Goal: Transaction & Acquisition: Purchase product/service

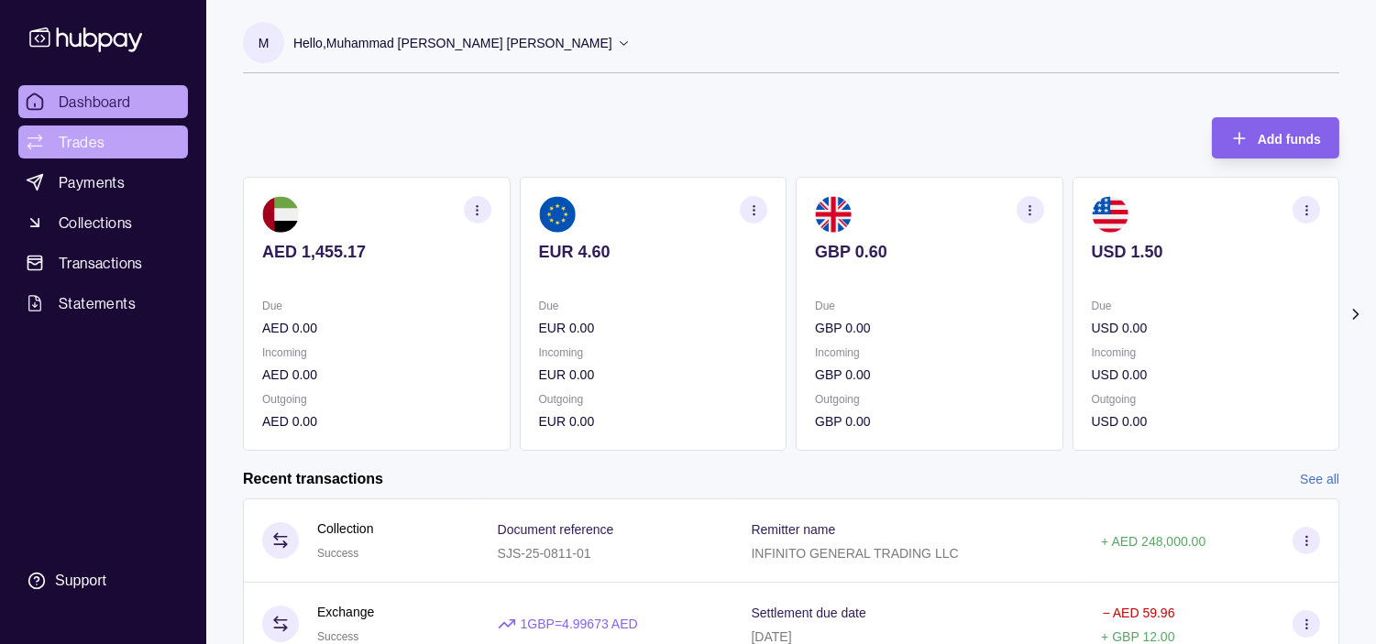
click at [78, 138] on span "Trades" at bounding box center [82, 142] width 46 height 22
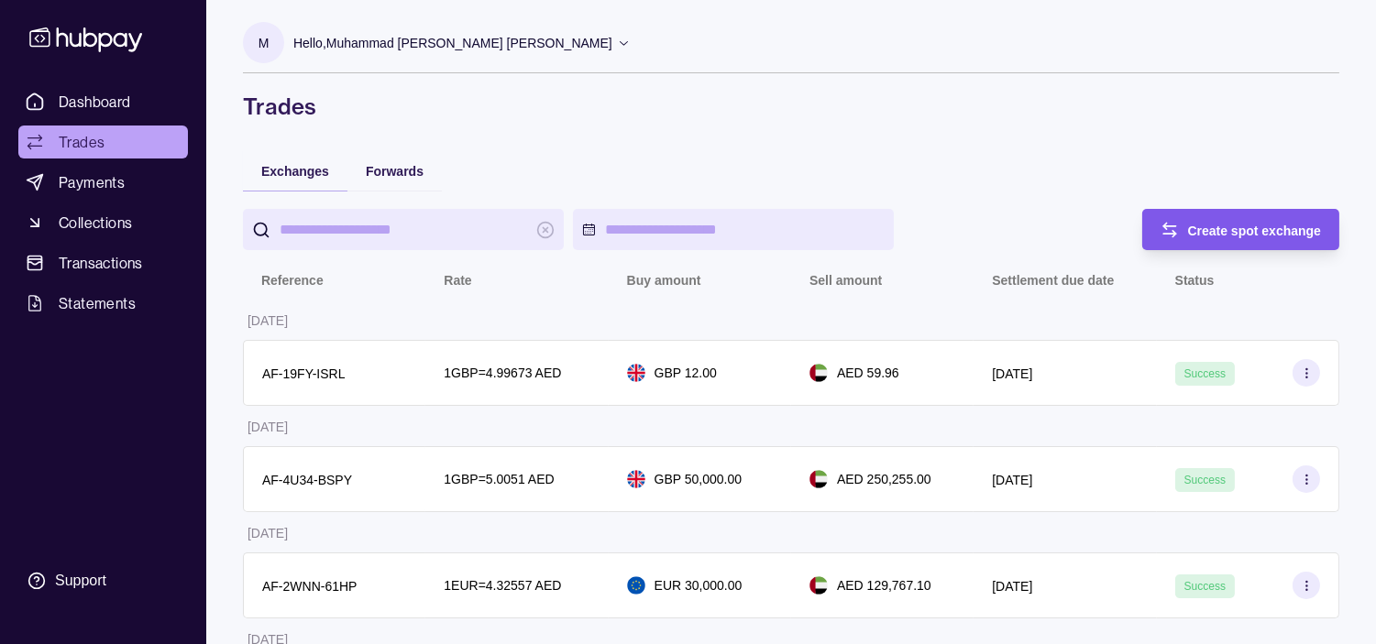
click at [830, 216] on div "Create spot exchange" at bounding box center [1227, 229] width 189 height 41
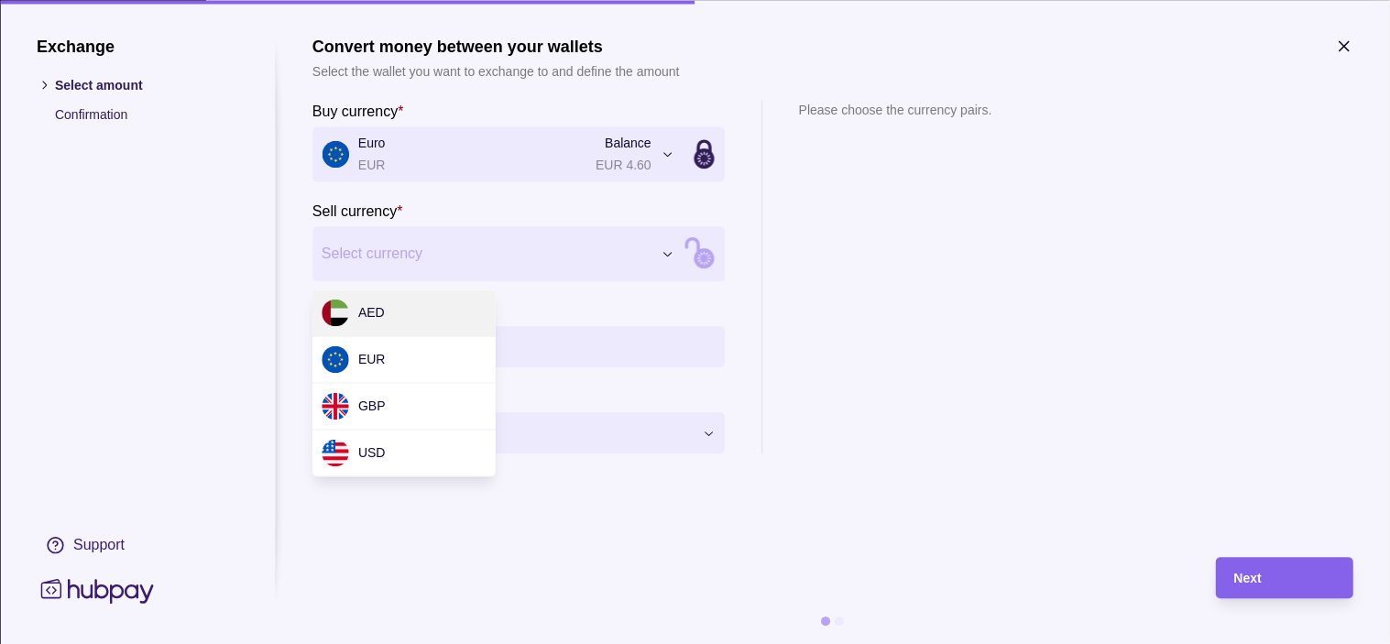
drag, startPoint x: 415, startPoint y: 307, endPoint x: 428, endPoint y: 293, distance: 18.8
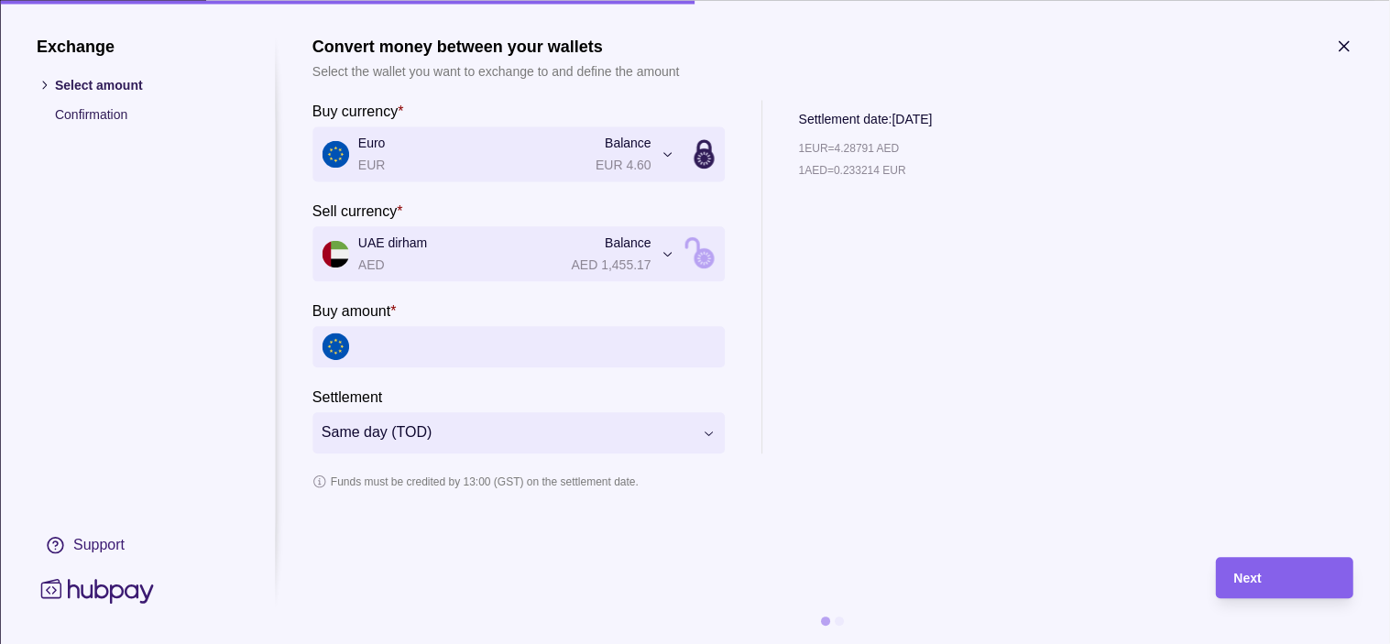
click at [525, 344] on input "Buy amount *" at bounding box center [536, 346] width 357 height 41
click at [534, 431] on span "Same day (TOD)" at bounding box center [507, 434] width 371 height 22
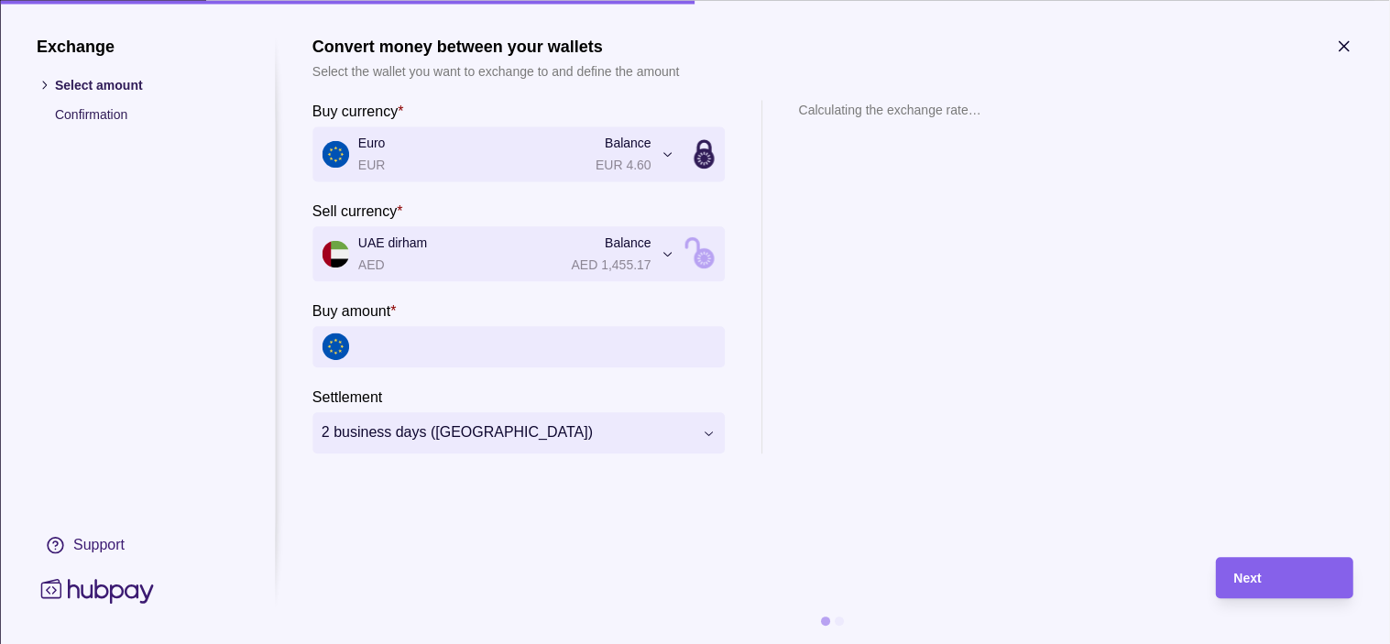
click at [462, 343] on input "Buy amount *" at bounding box center [536, 346] width 357 height 41
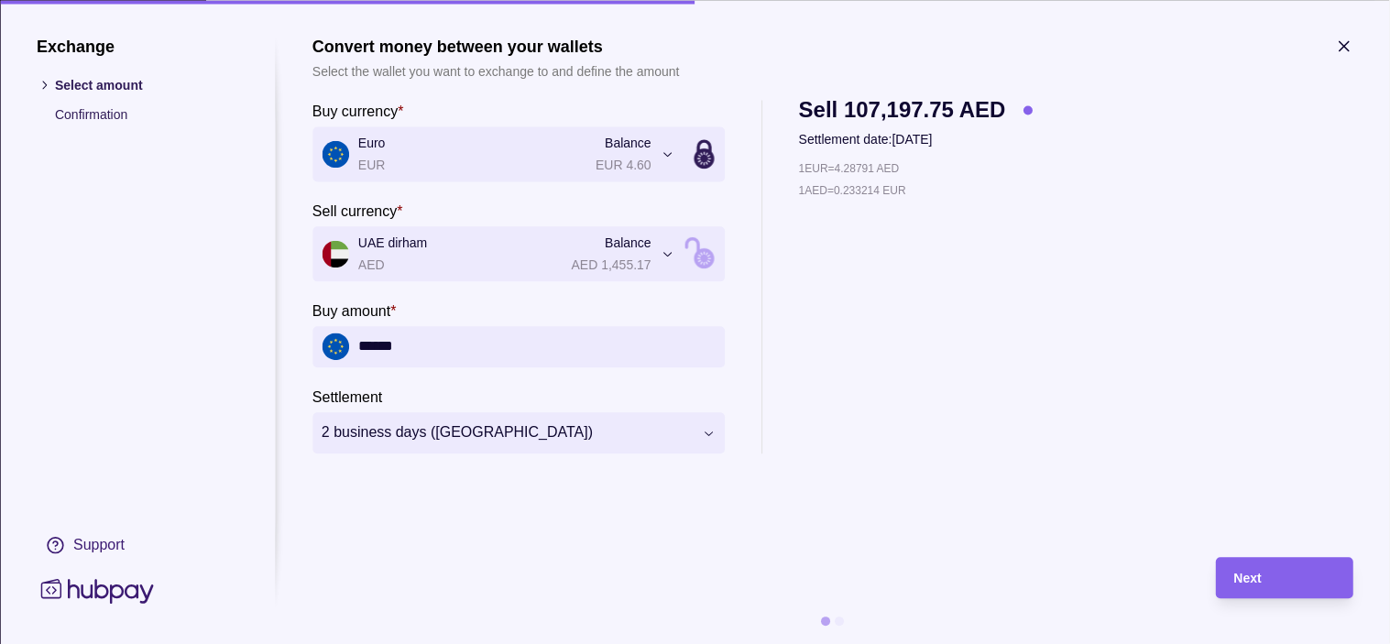
type input "******"
click at [469, 353] on input "******" at bounding box center [536, 346] width 357 height 41
click at [830, 567] on div "Next" at bounding box center [1285, 578] width 101 height 22
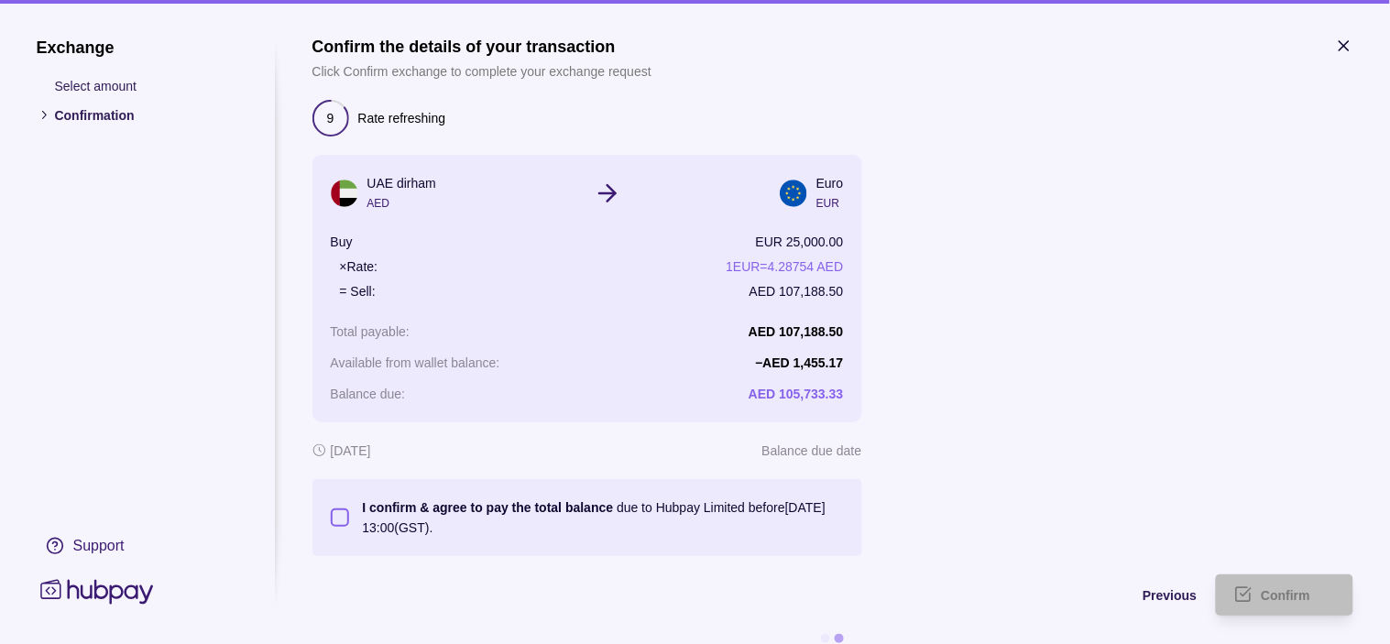
click at [346, 517] on button "I confirm & agree to pay the total balance due to Hubpay Limited before 29 Aug …" at bounding box center [340, 518] width 18 height 18
type button "on"
click at [830, 598] on span "Confirm" at bounding box center [1286, 596] width 49 height 15
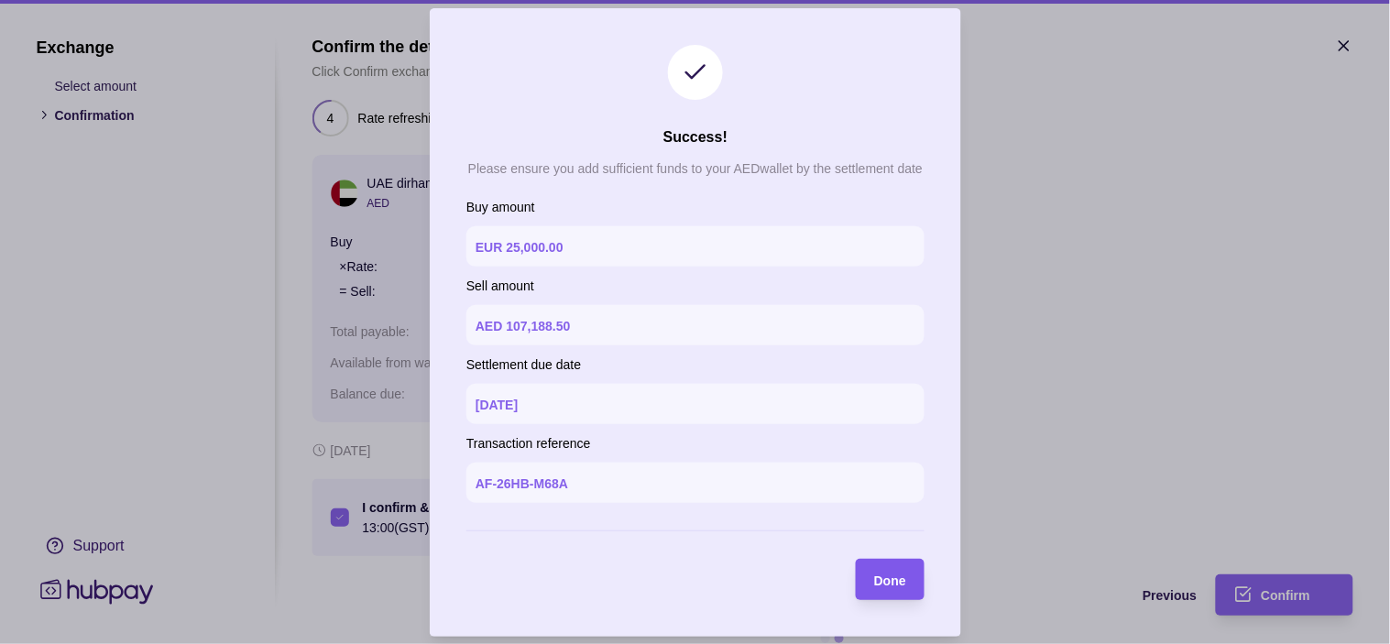
click at [830, 566] on div "Done" at bounding box center [877, 579] width 60 height 41
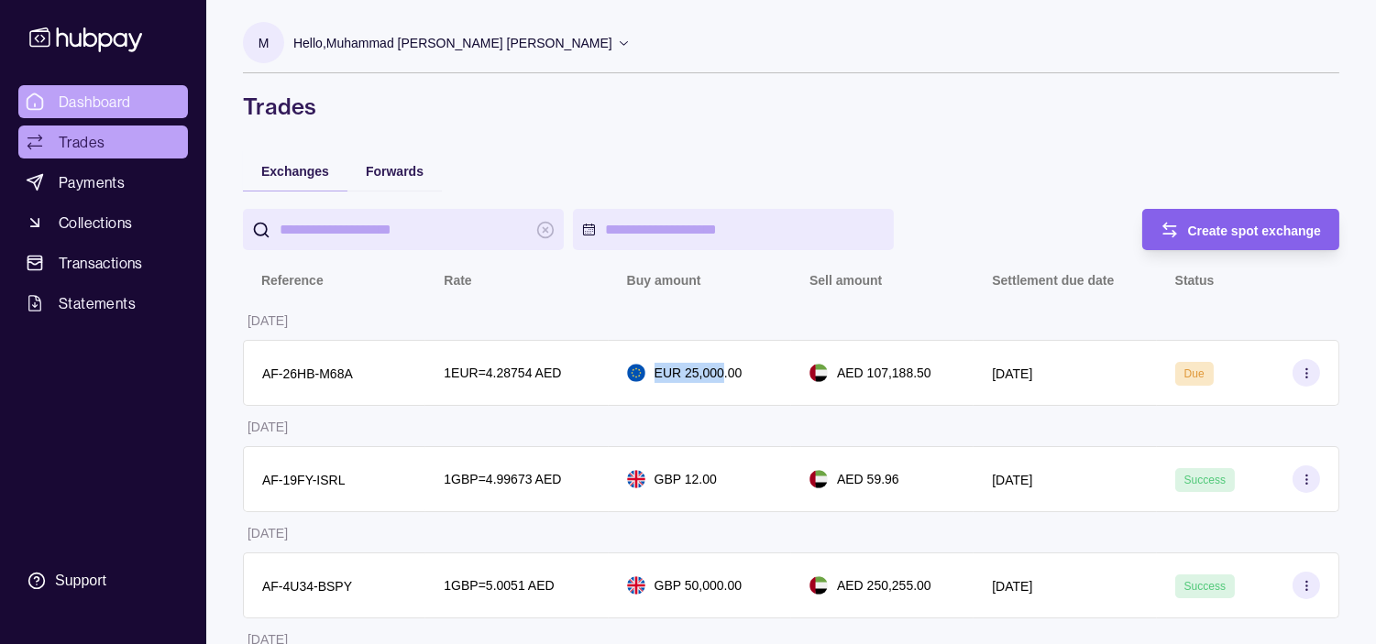
click at [102, 112] on span "Dashboard" at bounding box center [95, 102] width 72 height 22
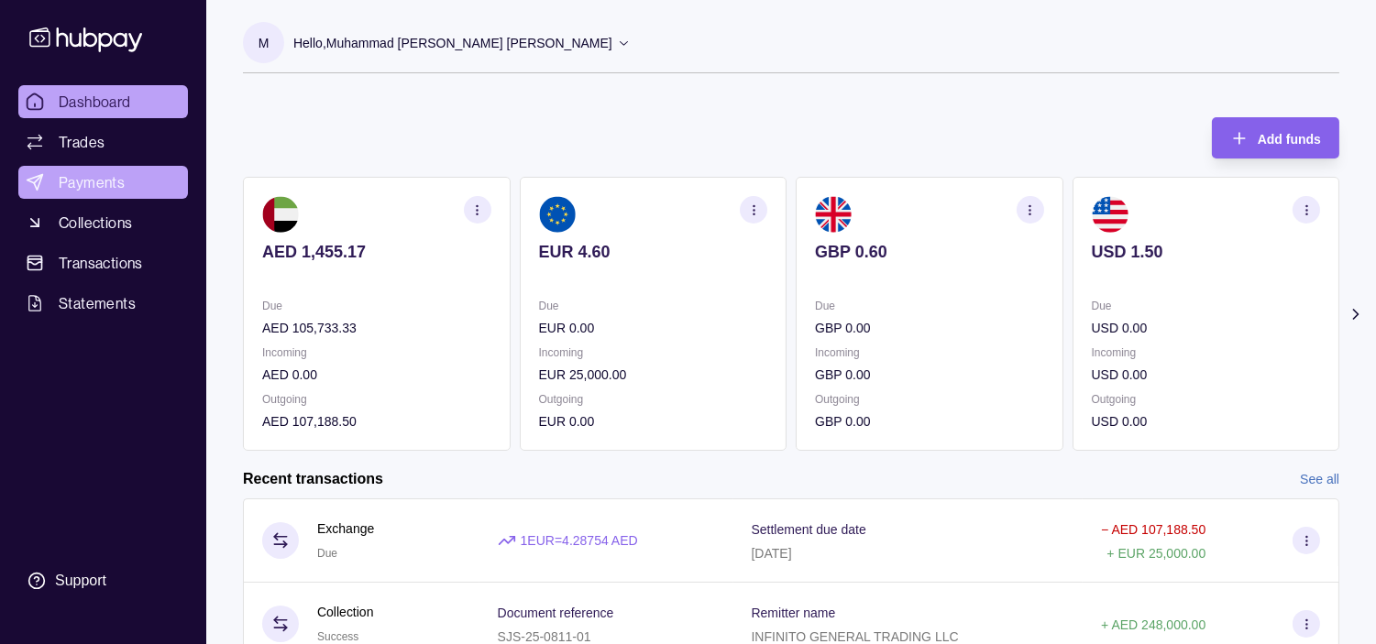
click at [71, 181] on span "Payments" at bounding box center [92, 182] width 66 height 22
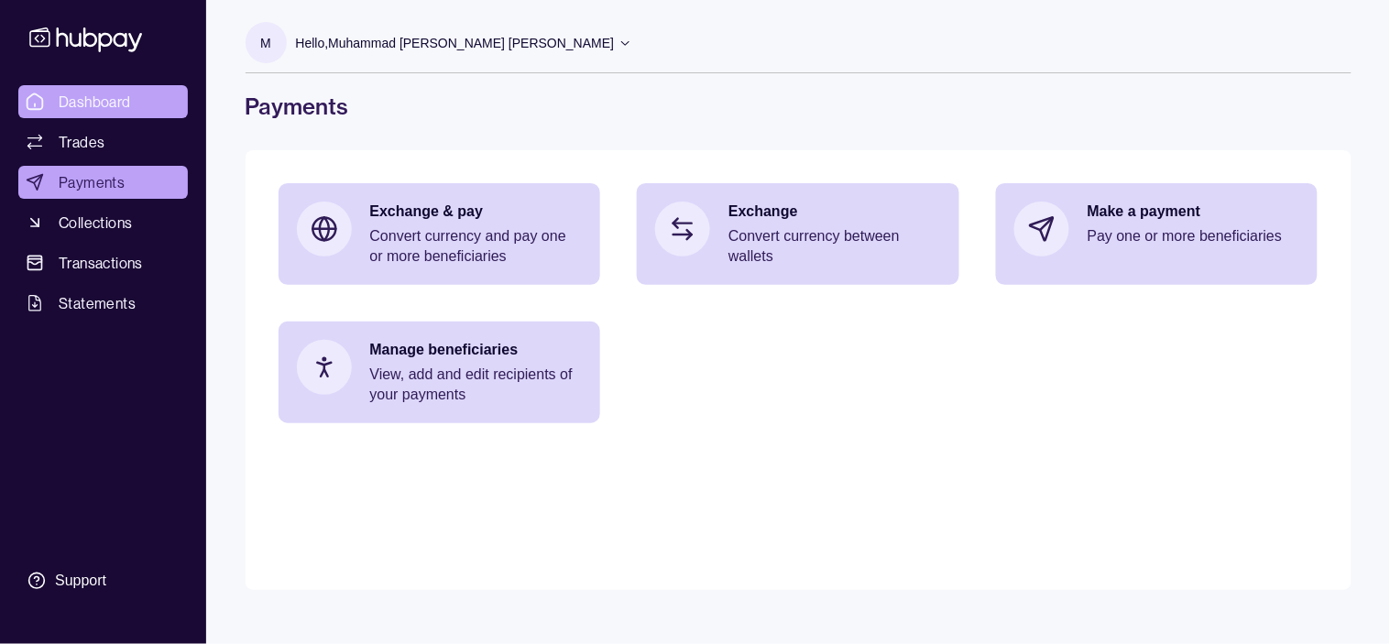
click at [123, 87] on link "Dashboard" at bounding box center [103, 101] width 170 height 33
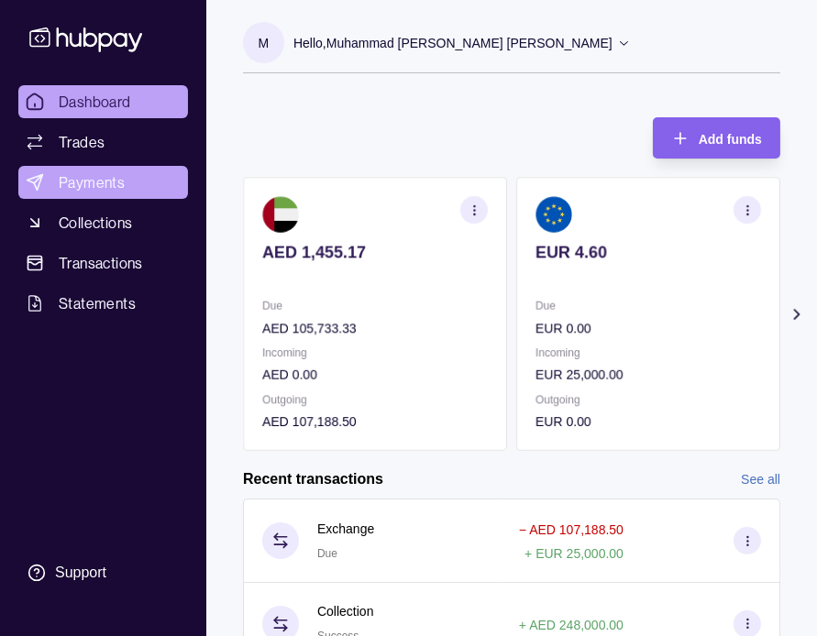
click at [111, 174] on span "Payments" at bounding box center [92, 182] width 66 height 22
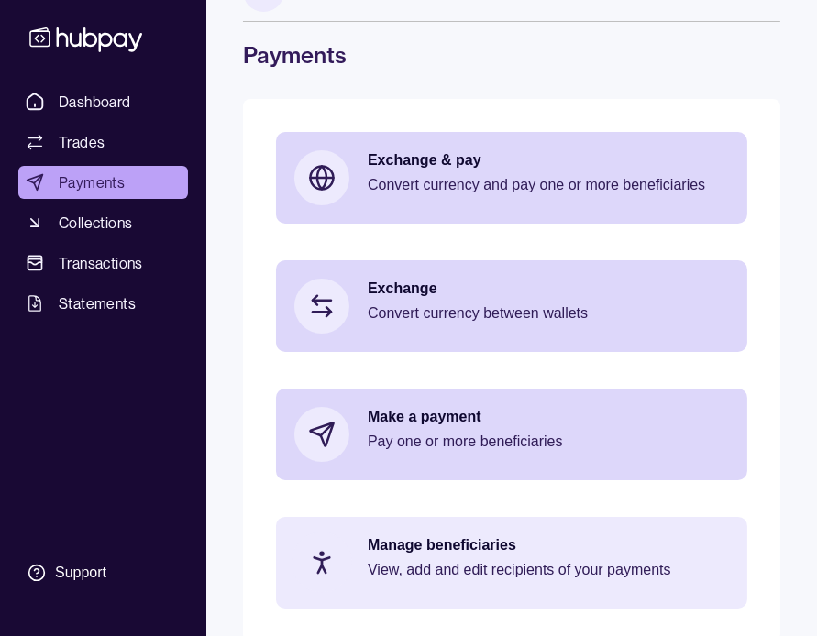
scroll to position [78, 0]
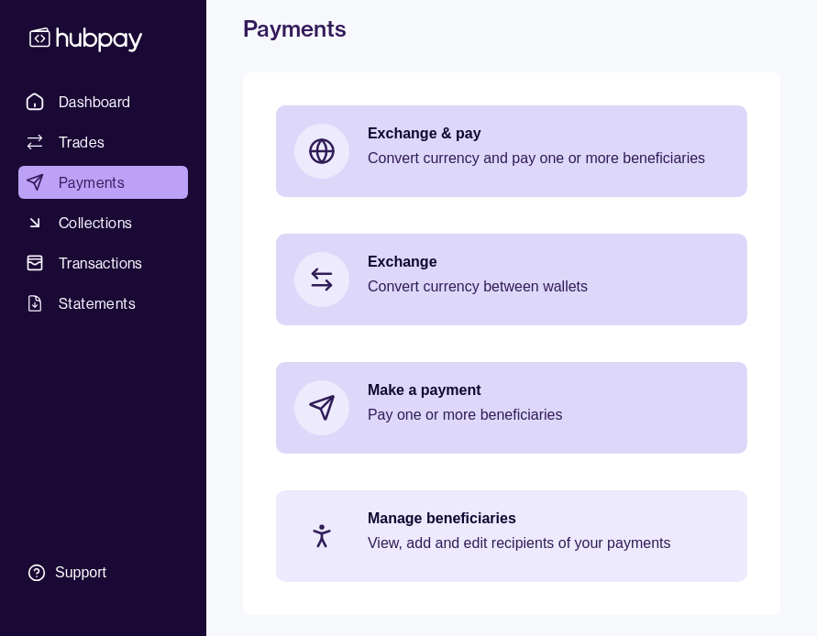
click at [480, 528] on div "Manage beneficiaries View, add and edit recipients of your payments" at bounding box center [548, 536] width 361 height 55
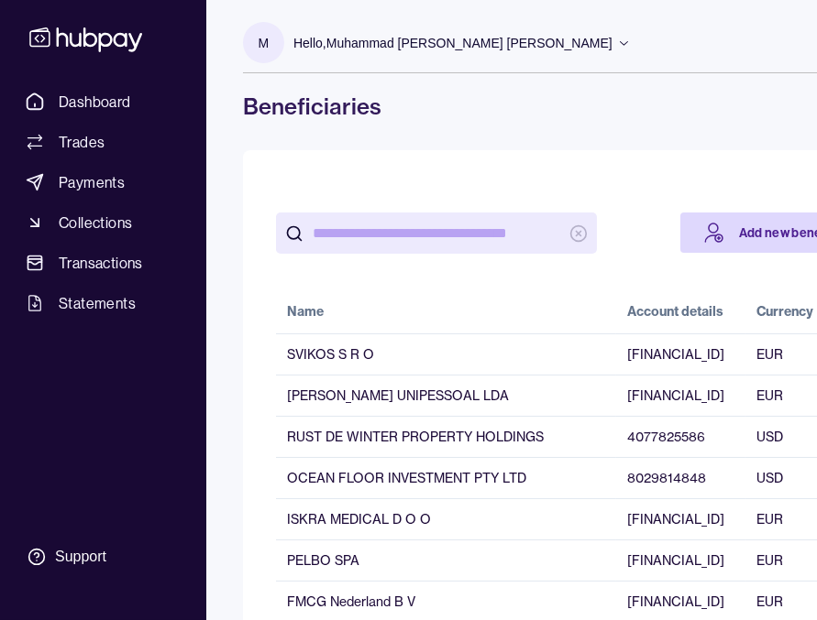
click at [491, 235] on input "search" at bounding box center [436, 233] width 247 height 41
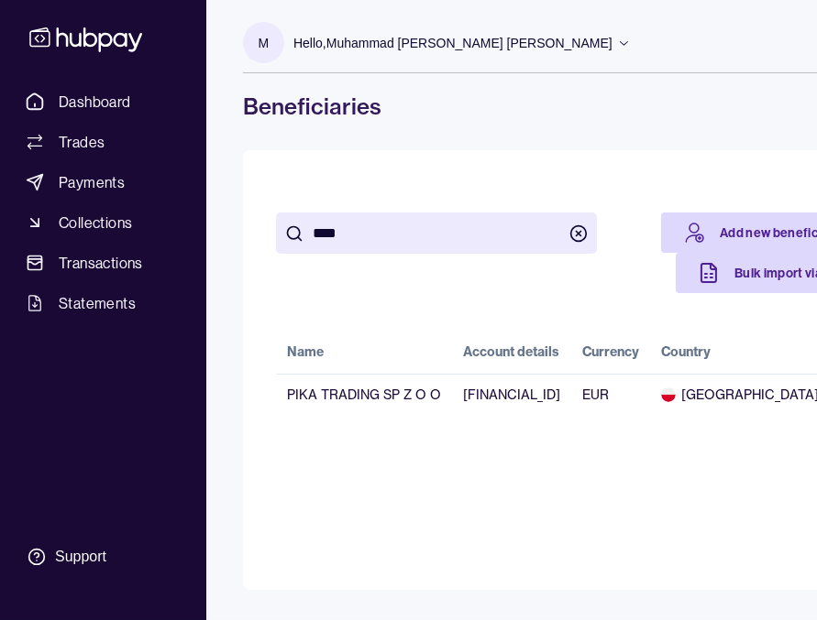
type input "****"
click at [647, 150] on main "**** Add new beneficiary Bulk import via CSV Name Account details Currency Coun…" at bounding box center [597, 370] width 708 height 440
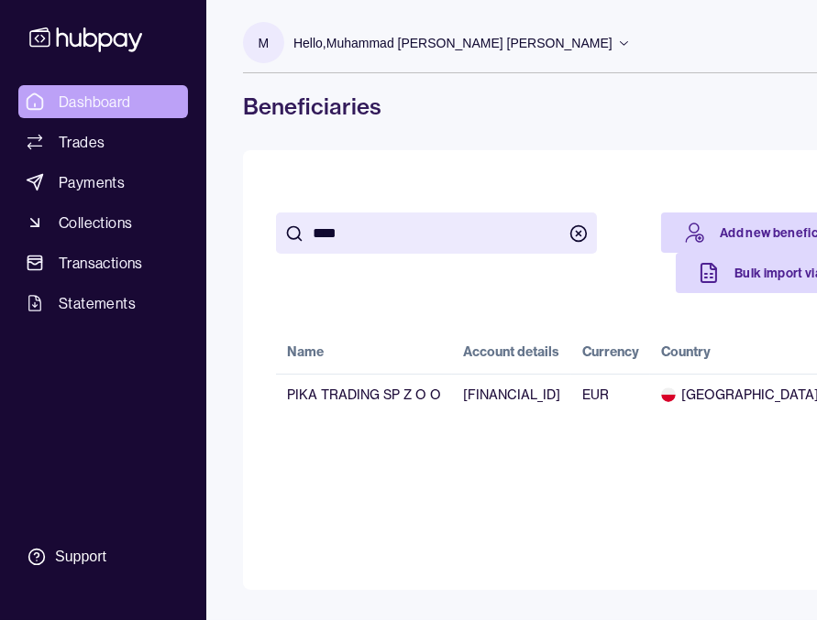
click at [101, 93] on span "Dashboard" at bounding box center [95, 102] width 72 height 22
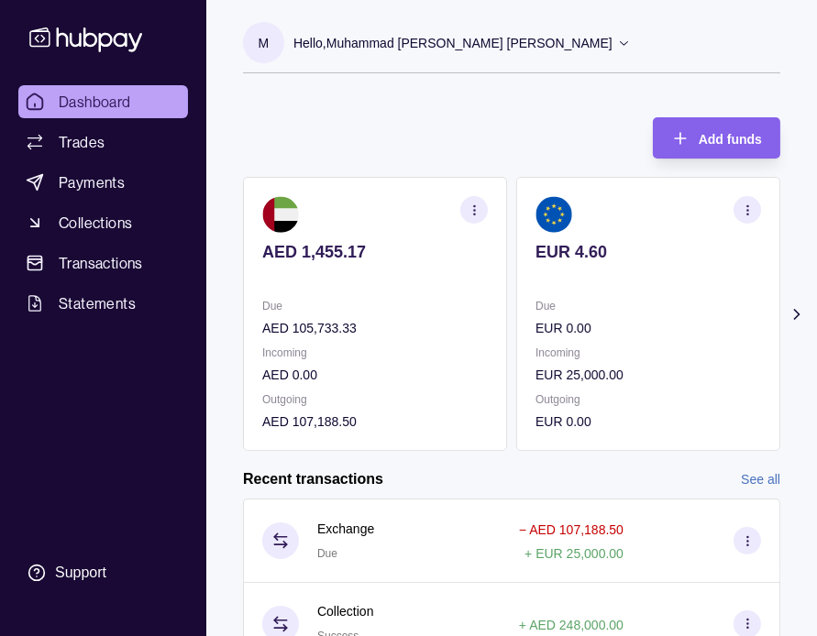
click at [562, 41] on div "Hello, Muhammad [PERSON_NAME] [PERSON_NAME]" at bounding box center [461, 43] width 337 height 38
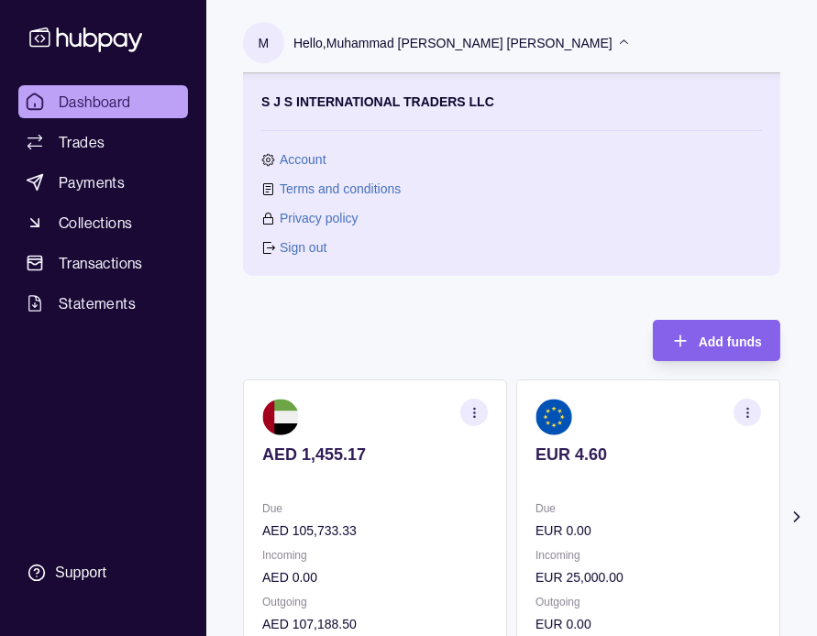
click at [321, 245] on link "Sign out" at bounding box center [303, 247] width 47 height 20
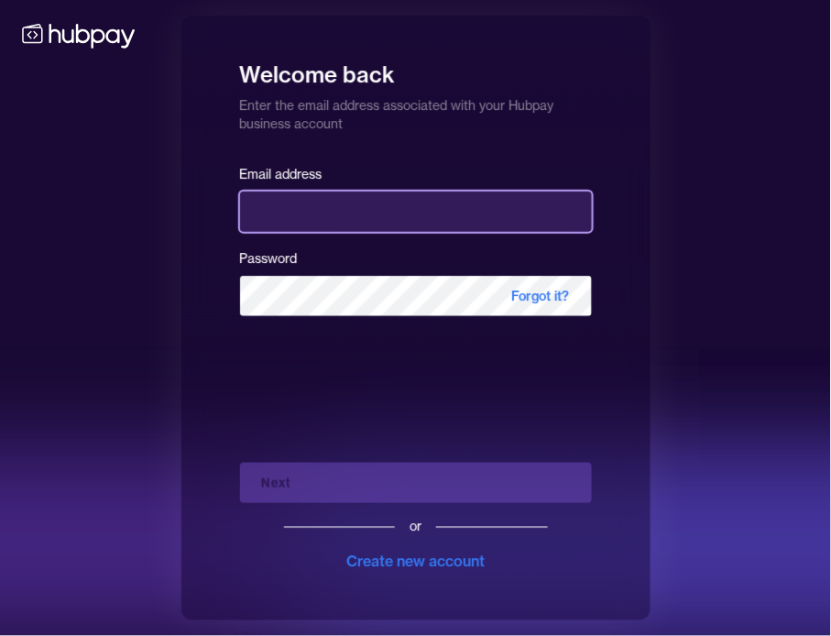
click at [307, 215] on input "email" at bounding box center [416, 212] width 352 height 40
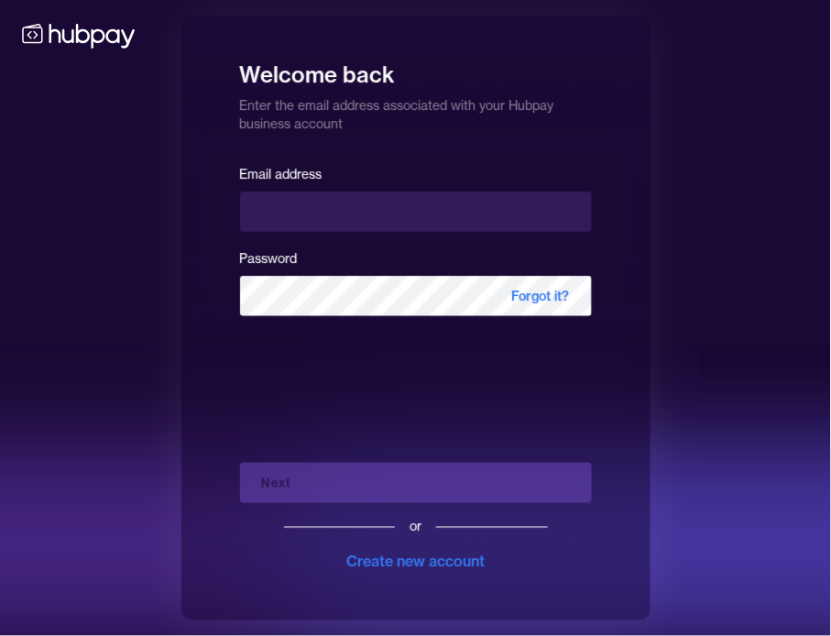
click at [120, 166] on div "Welcome back Enter the email address associated with your Hubpay business accou…" at bounding box center [415, 318] width 831 height 636
